Goal: Find specific page/section: Find specific page/section

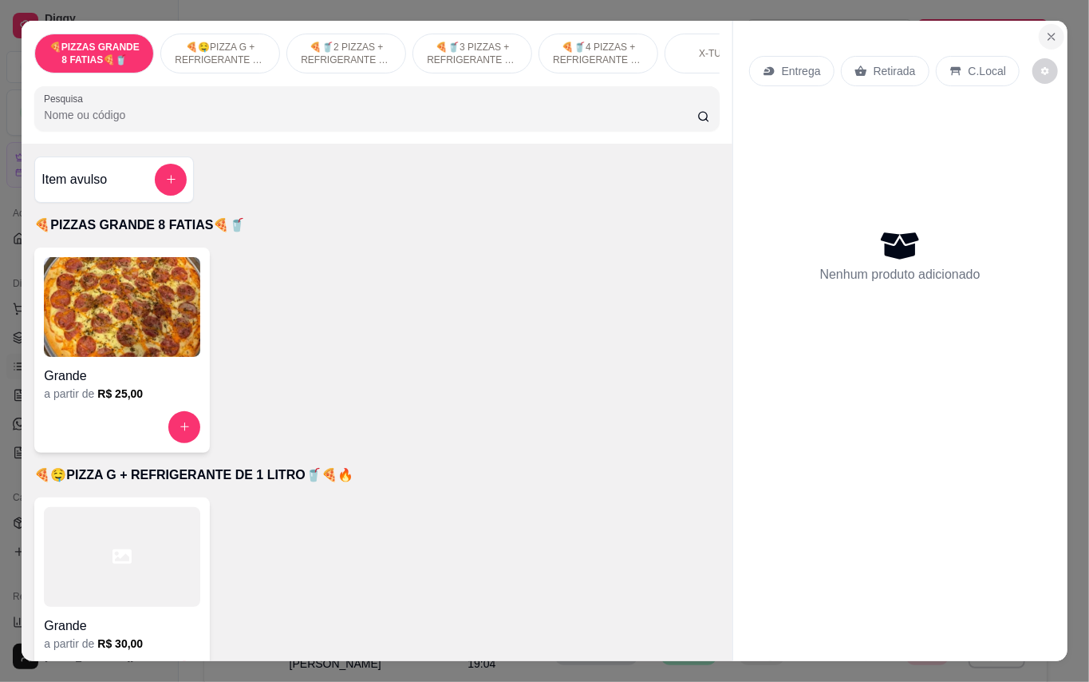
click at [1046, 30] on icon "Close" at bounding box center [1052, 36] width 13 height 13
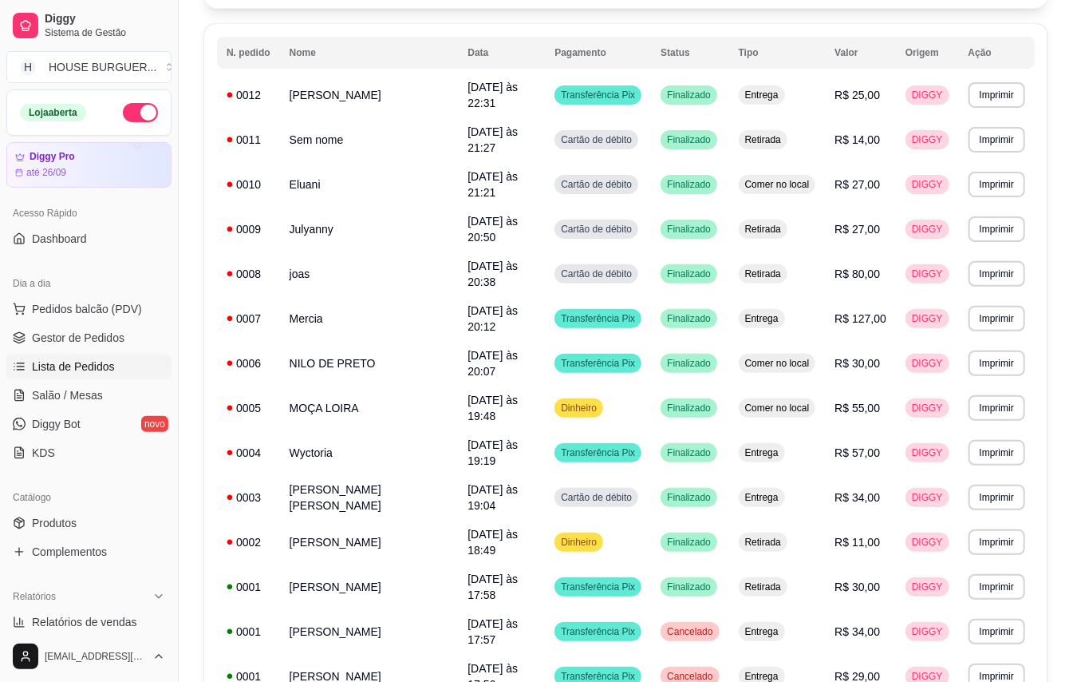
scroll to position [201, 0]
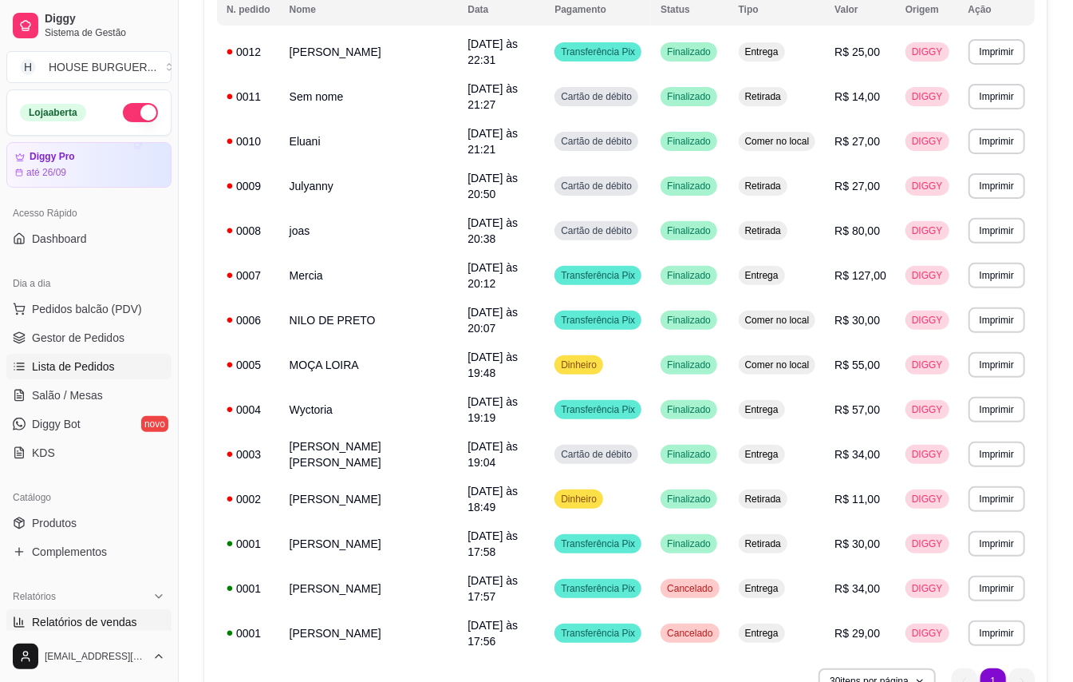
click at [129, 615] on span "Relatórios de vendas" at bounding box center [84, 622] width 105 height 16
select select "ALL"
select select "0"
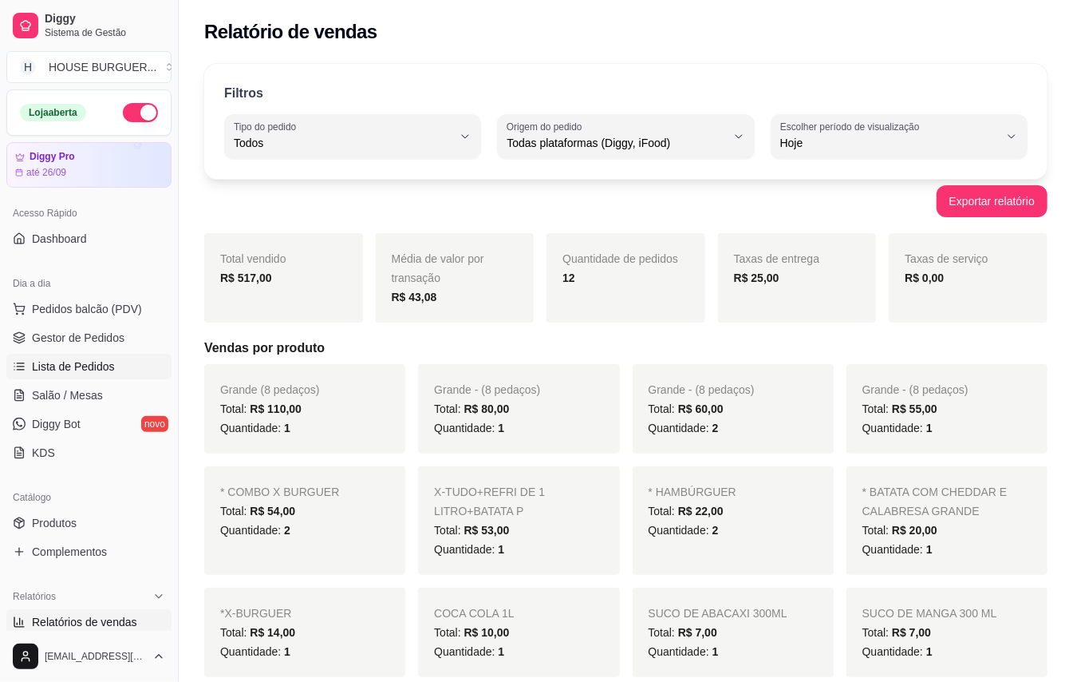
click at [88, 362] on span "Lista de Pedidos" at bounding box center [73, 366] width 83 height 16
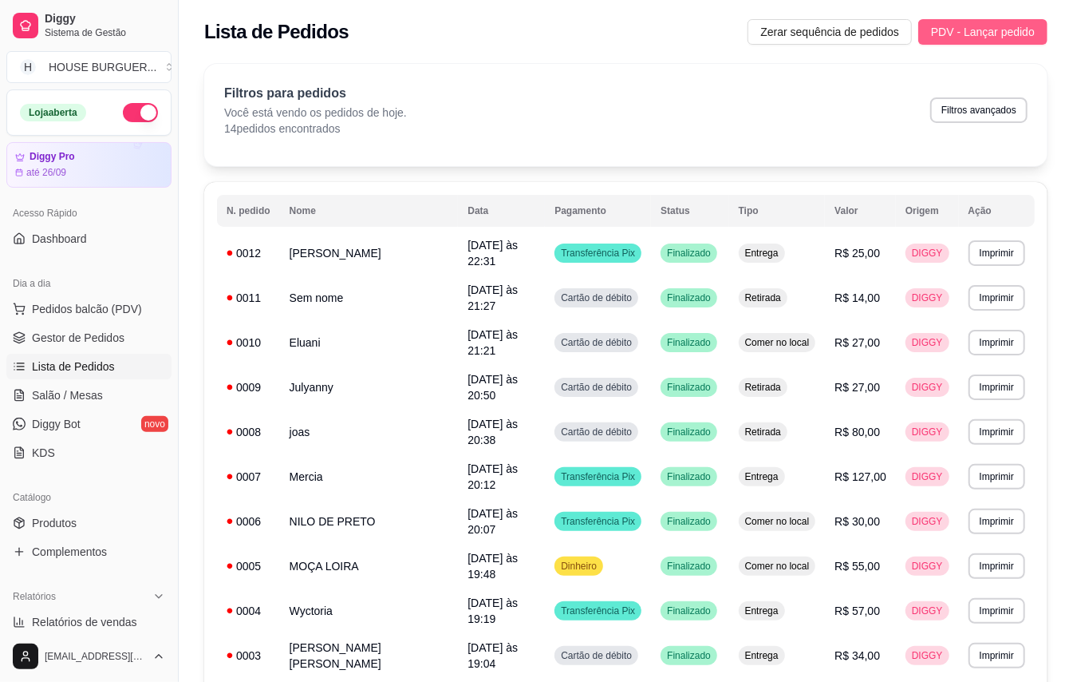
click at [967, 30] on span "PDV - Lançar pedido" at bounding box center [983, 32] width 104 height 18
